Goal: Information Seeking & Learning: Learn about a topic

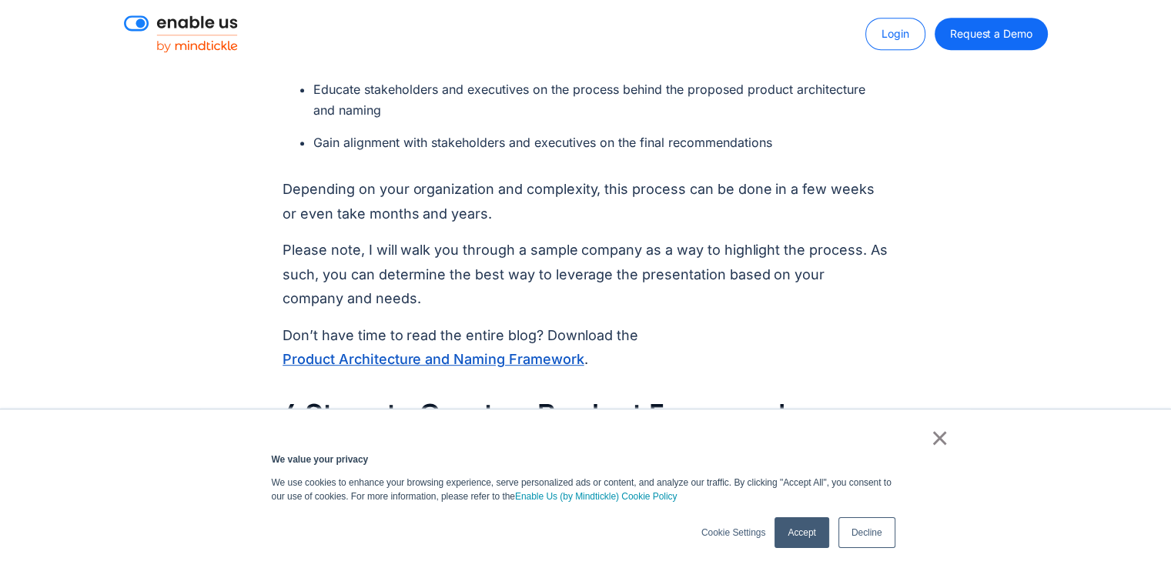
scroll to position [770, 0]
click at [868, 536] on link "Decline" at bounding box center [867, 532] width 57 height 31
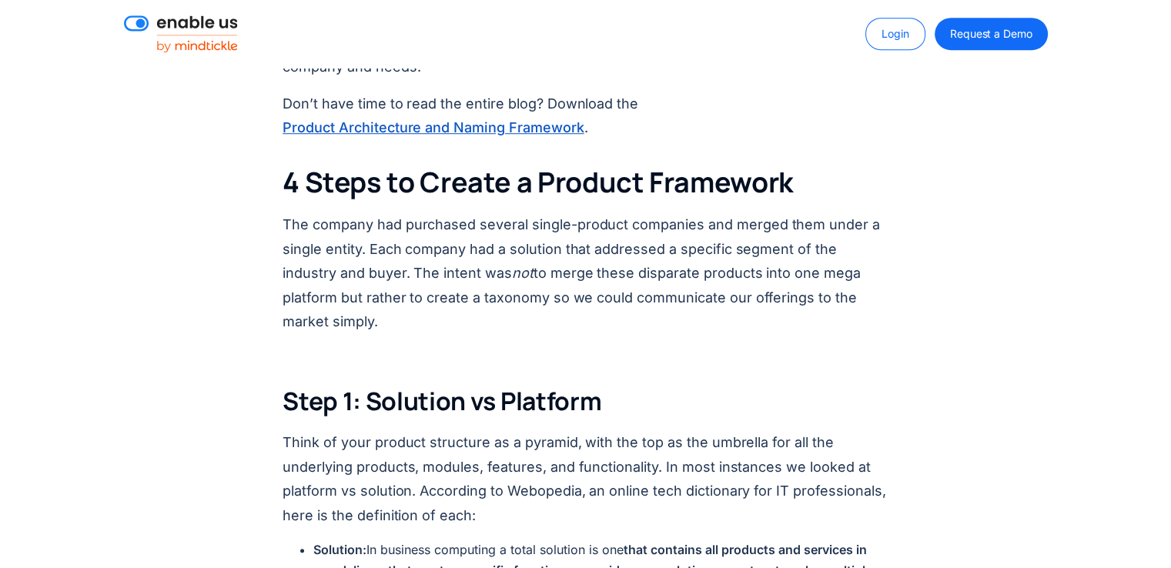
click at [531, 272] on p "The company had purchased several single-product companies and merged them unde…" at bounding box center [586, 274] width 606 height 122
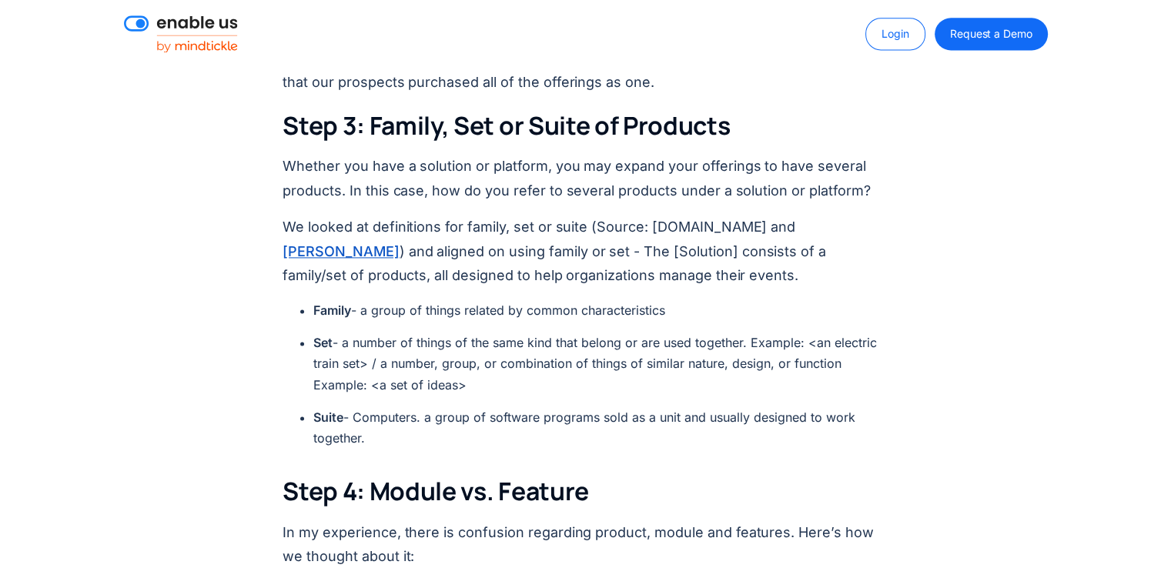
scroll to position [2156, 0]
drag, startPoint x: 538, startPoint y: 101, endPoint x: 625, endPoint y: 104, distance: 87.1
click at [624, 109] on h3 "Step 3: Family, Set or Suite of Products" at bounding box center [586, 125] width 606 height 32
click at [695, 109] on h3 "Step 3: Family, Set or Suite of Products" at bounding box center [586, 125] width 606 height 32
drag, startPoint x: 317, startPoint y: 290, endPoint x: 434, endPoint y: 287, distance: 117.1
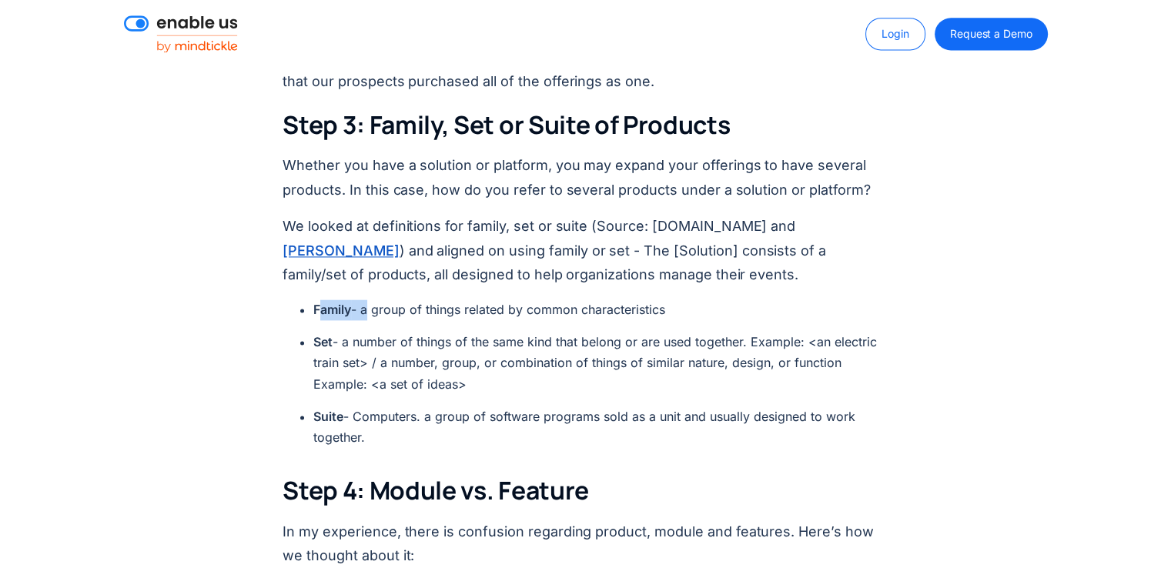
click at [414, 300] on li "Family - a group of things related by common characteristics" at bounding box center [600, 310] width 575 height 21
click at [461, 300] on li "Family - a group of things related by common characteristics" at bounding box center [600, 310] width 575 height 21
drag, startPoint x: 458, startPoint y: 290, endPoint x: 509, endPoint y: 288, distance: 50.9
click at [507, 300] on li "Family - a group of things related by common characteristics" at bounding box center [600, 310] width 575 height 21
click at [555, 300] on li "Family - a group of things related by common characteristics" at bounding box center [600, 310] width 575 height 21
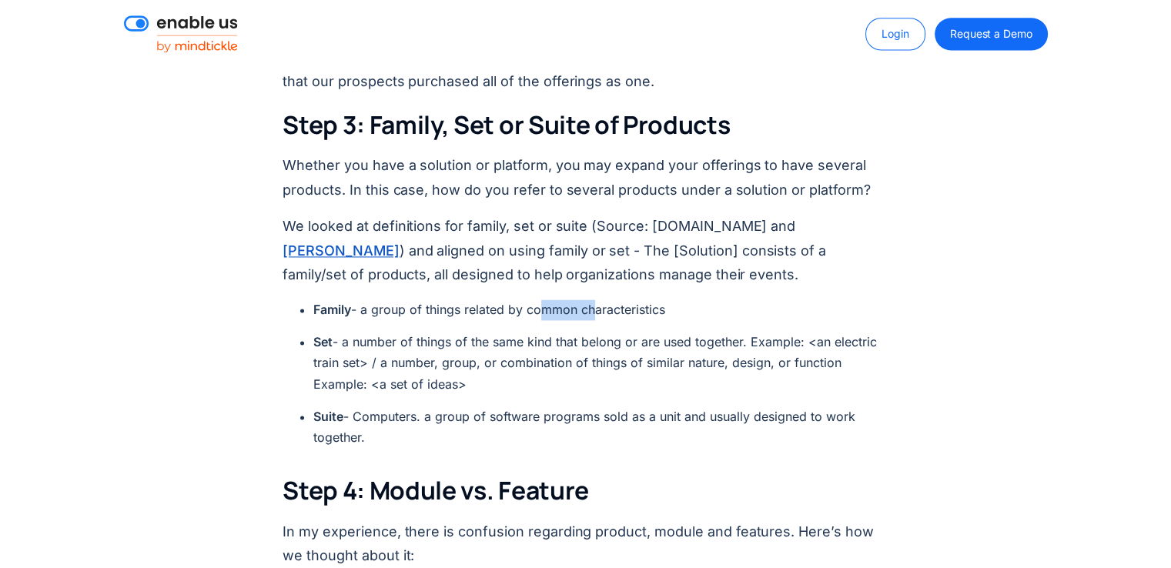
drag, startPoint x: 591, startPoint y: 290, endPoint x: 476, endPoint y: 290, distance: 114.7
click at [489, 300] on li "Family - a group of things related by common characteristics" at bounding box center [600, 310] width 575 height 21
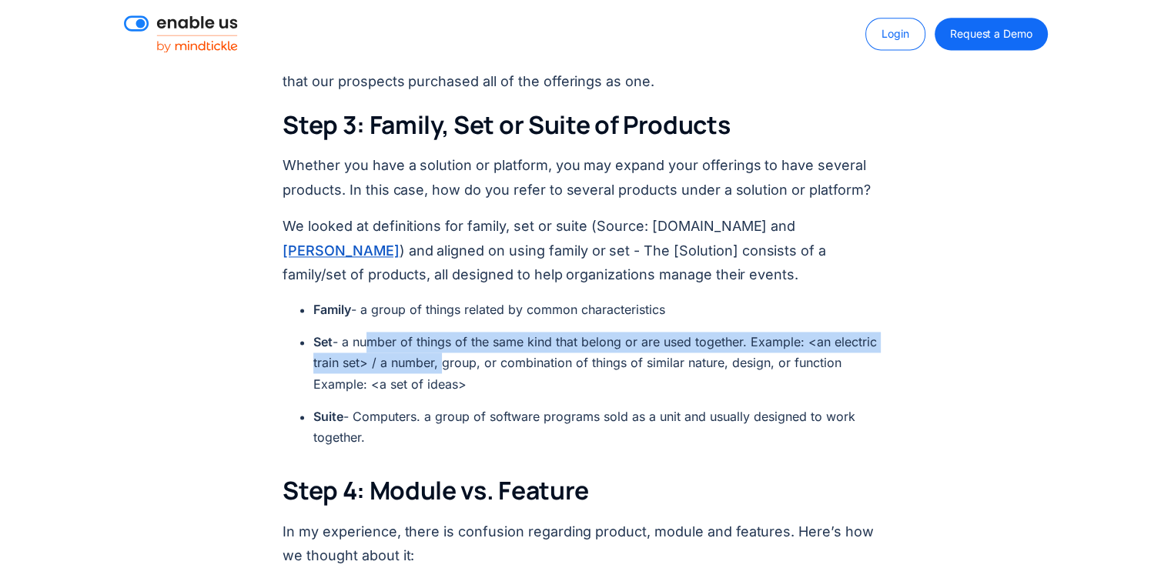
drag, startPoint x: 364, startPoint y: 318, endPoint x: 511, endPoint y: 330, distance: 146.8
click at [511, 332] on li "Set - a number of things of the same kind that belong or are used together. Exa…" at bounding box center [600, 363] width 575 height 63
click at [530, 332] on li "Set - a number of things of the same kind that belong or are used together. Exa…" at bounding box center [600, 363] width 575 height 63
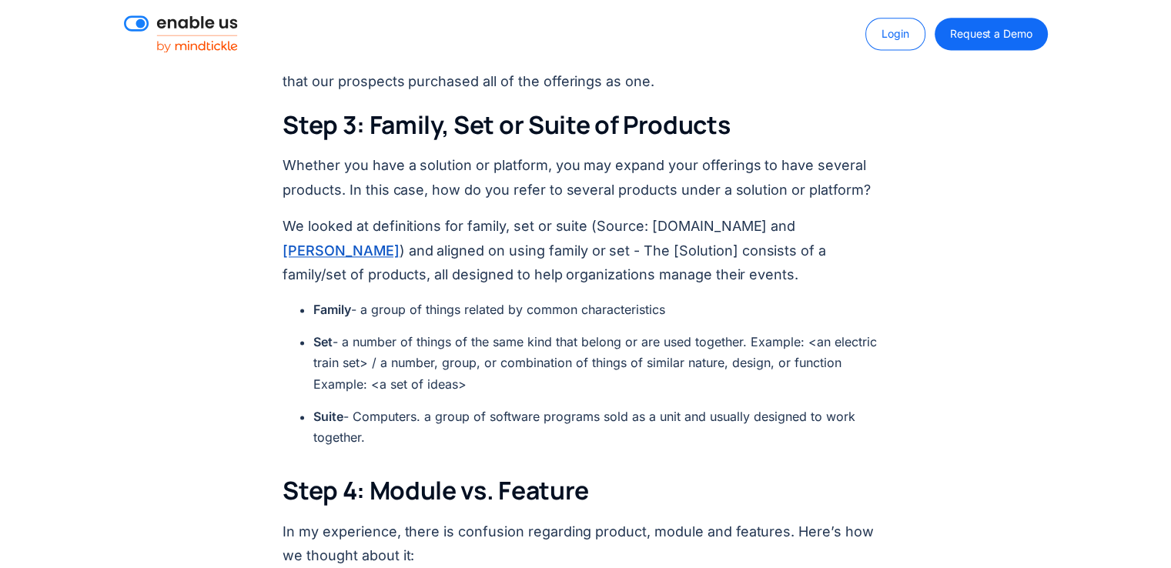
click at [668, 353] on li "Set - a number of things of the same kind that belong or are used together. Exa…" at bounding box center [600, 363] width 575 height 63
click at [740, 348] on li "Set - a number of things of the same kind that belong or are used together. Exa…" at bounding box center [600, 363] width 575 height 63
click at [751, 340] on li "Set - a number of things of the same kind that belong or are used together. Exa…" at bounding box center [600, 363] width 575 height 63
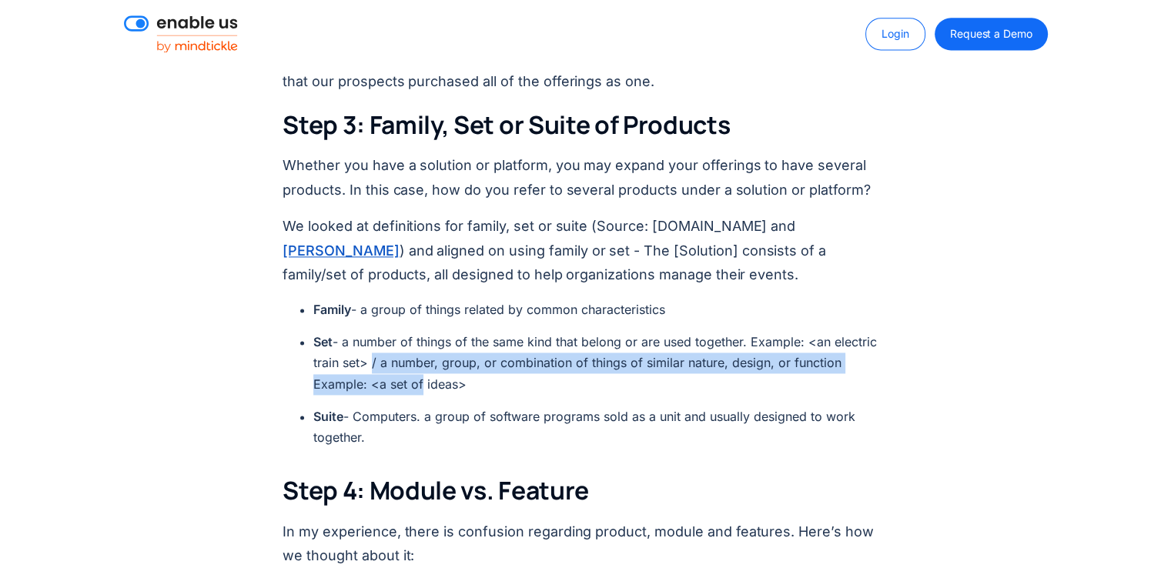
drag, startPoint x: 367, startPoint y: 341, endPoint x: 416, endPoint y: 352, distance: 50.4
click at [416, 352] on li "Set - a number of things of the same kind that belong or are used together. Exa…" at bounding box center [600, 363] width 575 height 63
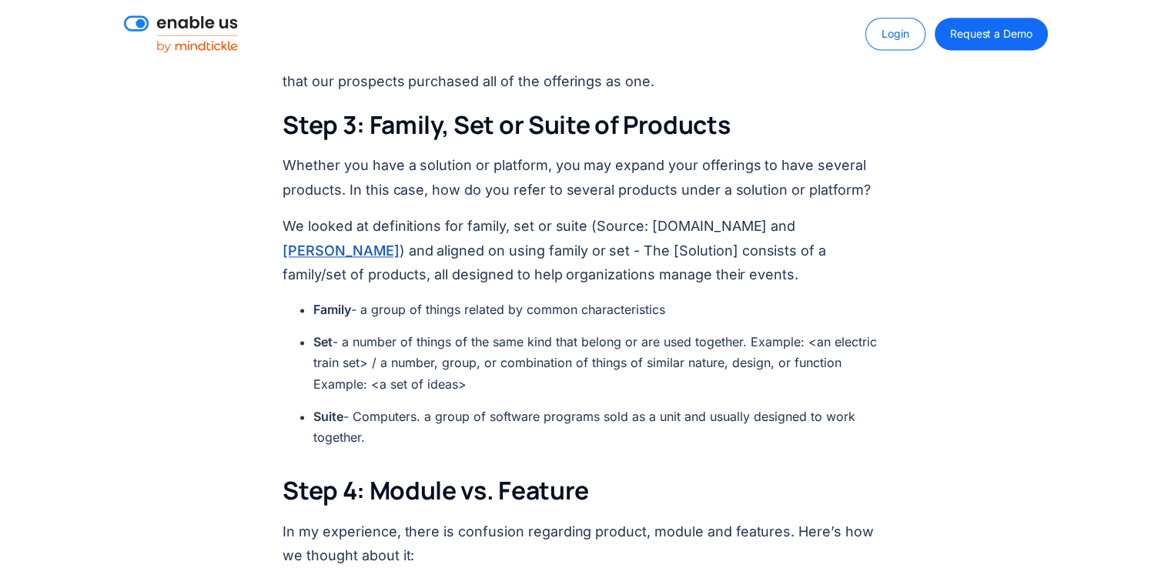
click at [443, 370] on li "Set - a number of things of the same kind that belong or are used together. Exa…" at bounding box center [600, 363] width 575 height 63
click at [447, 358] on li "Set - a number of things of the same kind that belong or are used together. Exa…" at bounding box center [600, 363] width 575 height 63
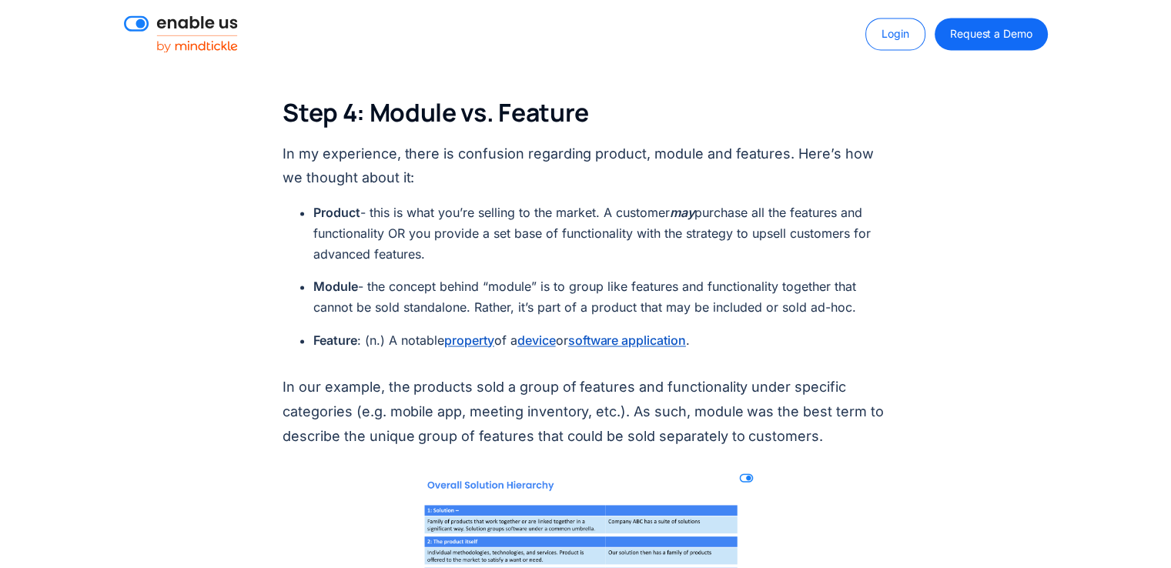
scroll to position [2541, 0]
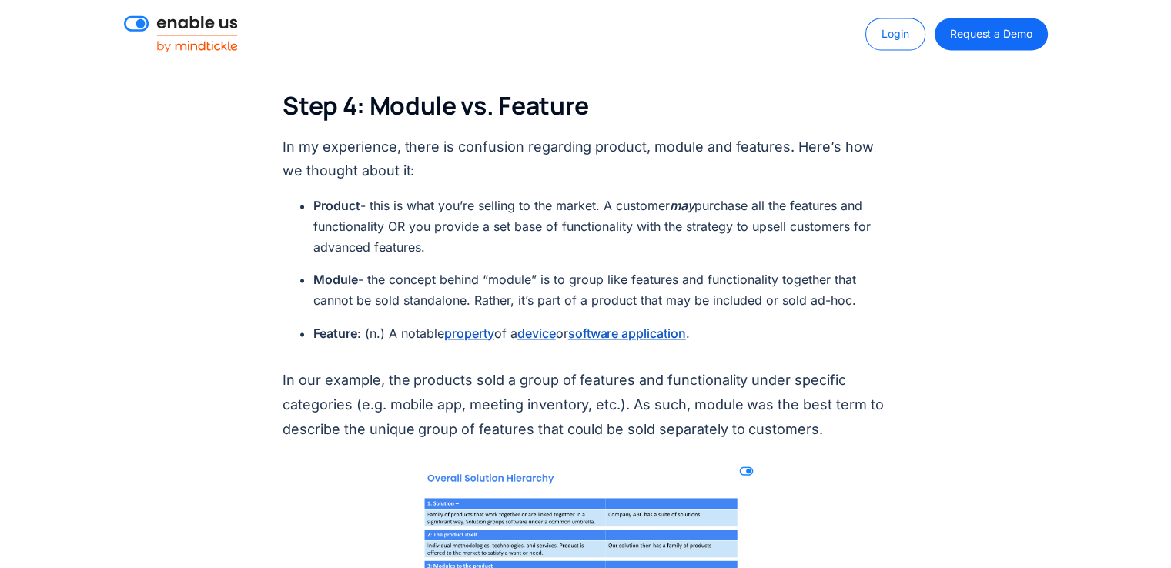
drag, startPoint x: 312, startPoint y: 263, endPoint x: 313, endPoint y: 272, distance: 8.5
click at [312, 264] on ul "Product - this is what you’re selling to the market. A customer may purchase al…" at bounding box center [593, 276] width 591 height 160
drag, startPoint x: 351, startPoint y: 313, endPoint x: 368, endPoint y: 315, distance: 17.1
click at [353, 326] on strong "Feature" at bounding box center [335, 333] width 44 height 15
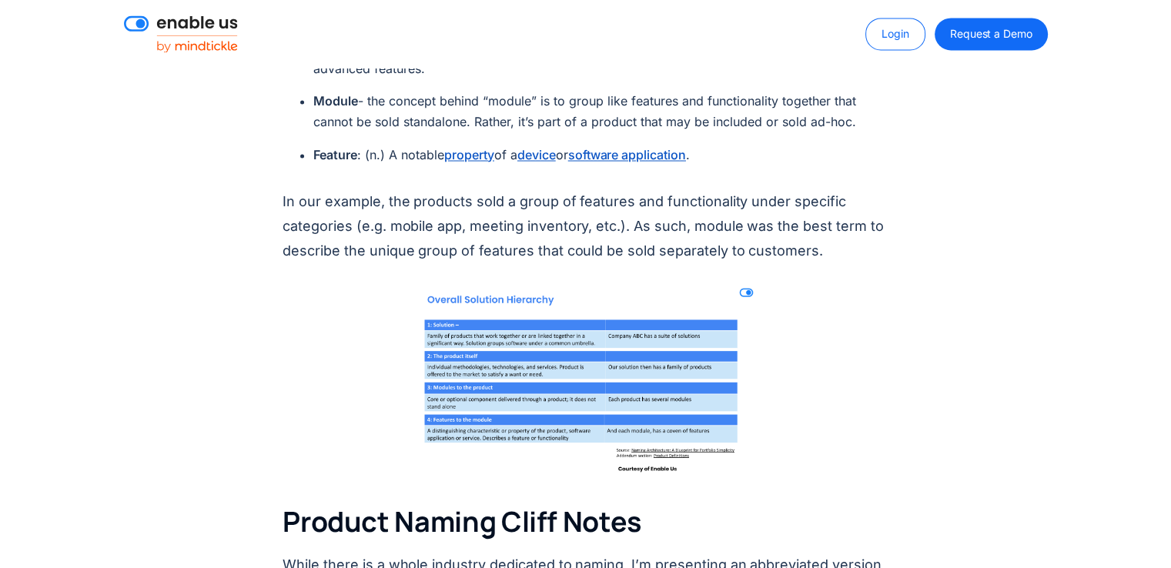
scroll to position [2849, 0]
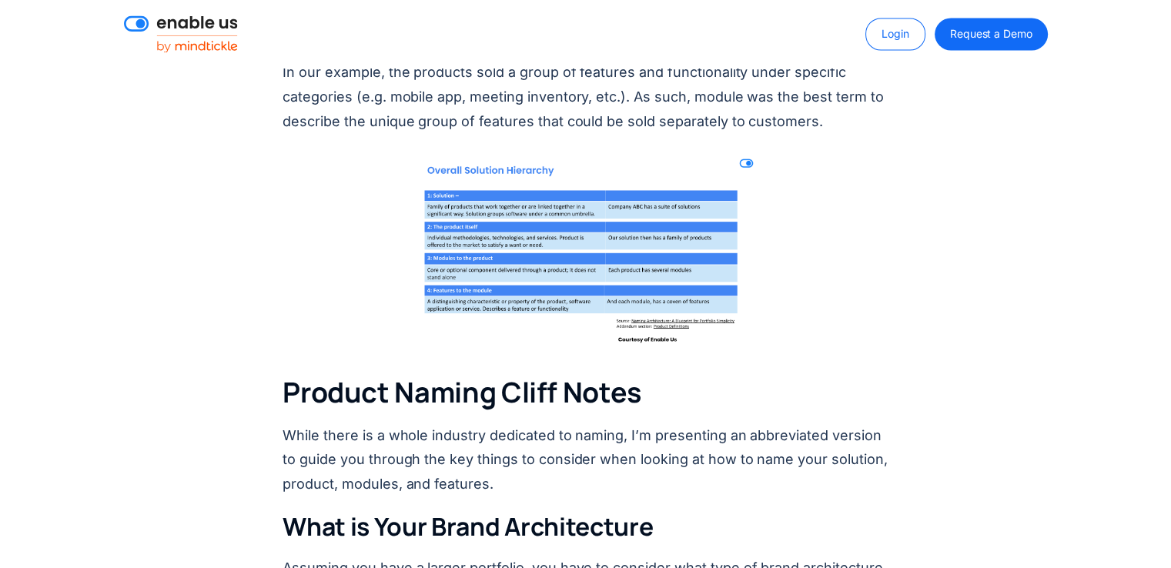
click at [598, 229] on img at bounding box center [585, 247] width 363 height 204
click at [382, 213] on div "On the PMA Slack channel (a leading community with over 30,000 product marketer…" at bounding box center [586, 70] width 606 height 4385
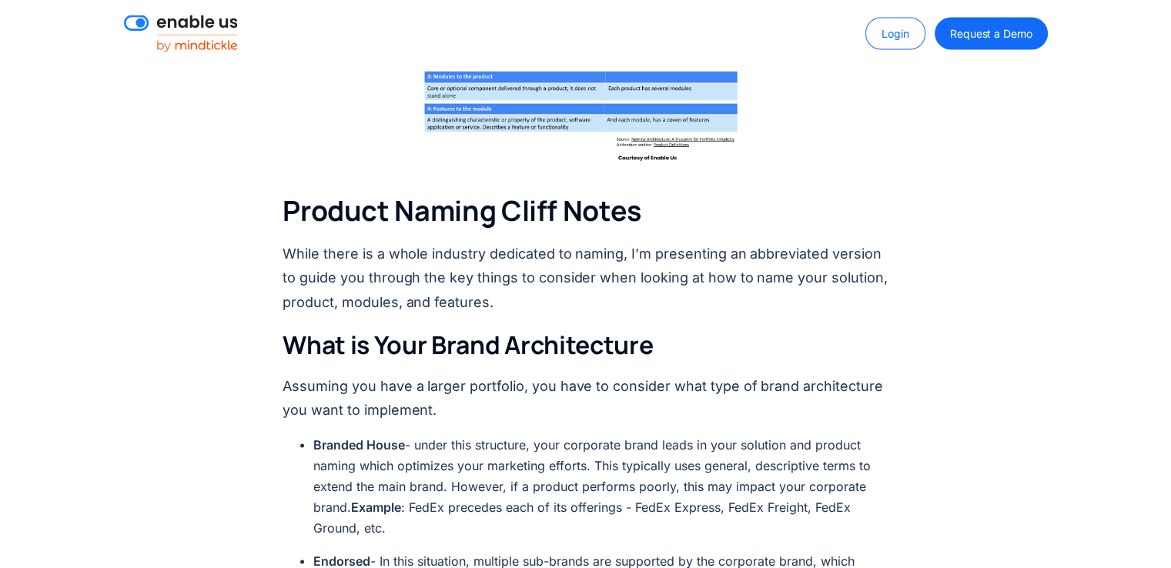
scroll to position [3080, 0]
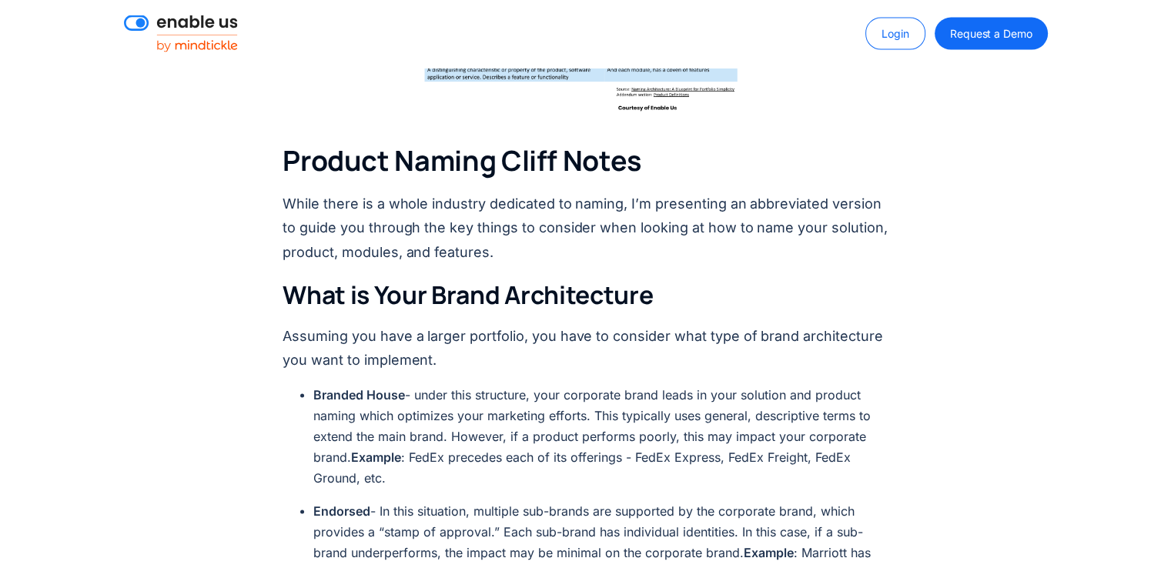
click at [461, 192] on p "While there is a whole industry dedicated to naming, I’m presenting an abbrevia…" at bounding box center [586, 228] width 606 height 73
click at [517, 209] on p "While there is a whole industry dedicated to naming, I’m presenting an abbrevia…" at bounding box center [586, 228] width 606 height 73
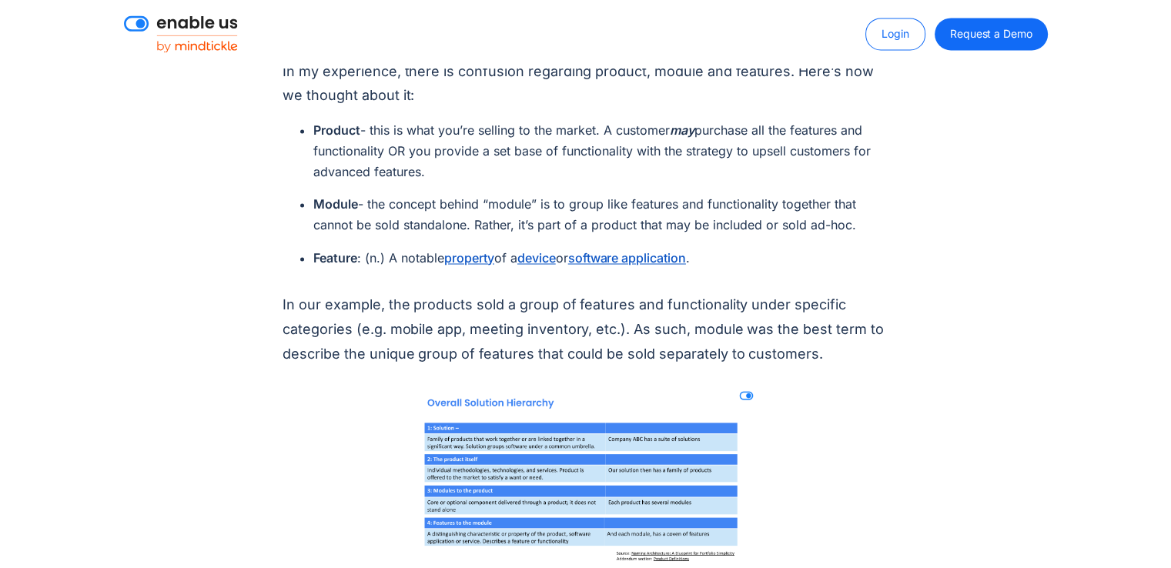
scroll to position [2079, 0]
